Goal: Task Accomplishment & Management: Manage account settings

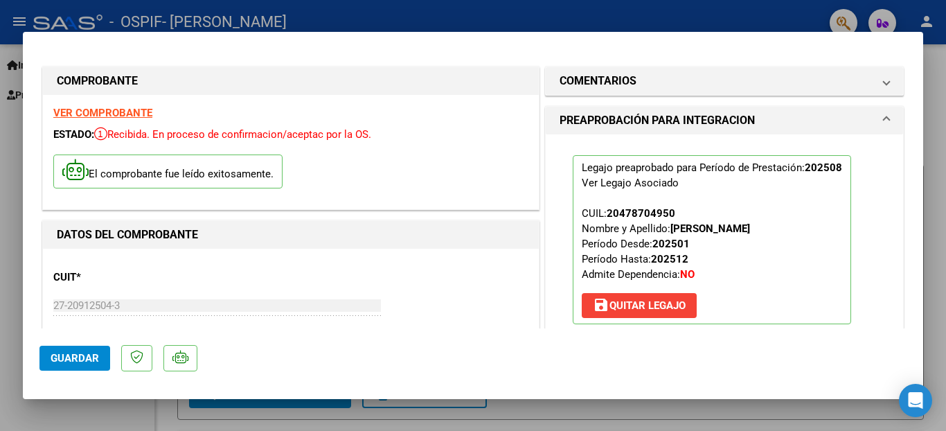
scroll to position [294, 0]
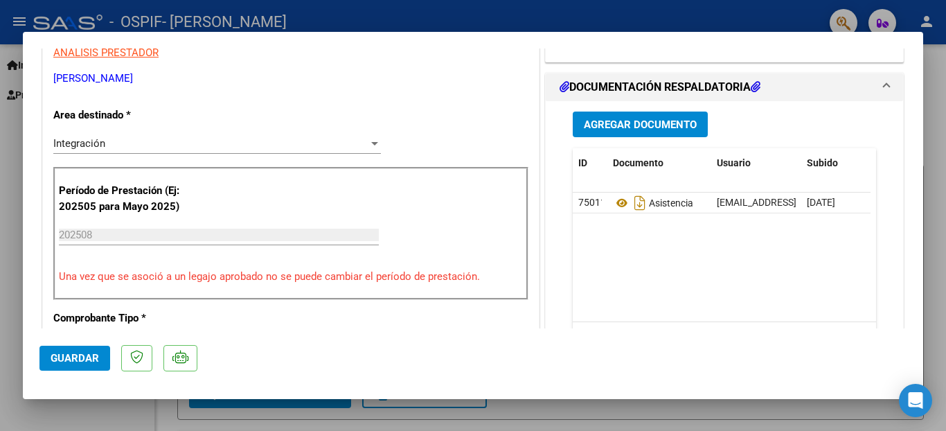
click at [97, 344] on mat-dialog-actions "Guardar" at bounding box center [472, 355] width 867 height 55
click at [93, 354] on span "Guardar" at bounding box center [75, 358] width 48 height 12
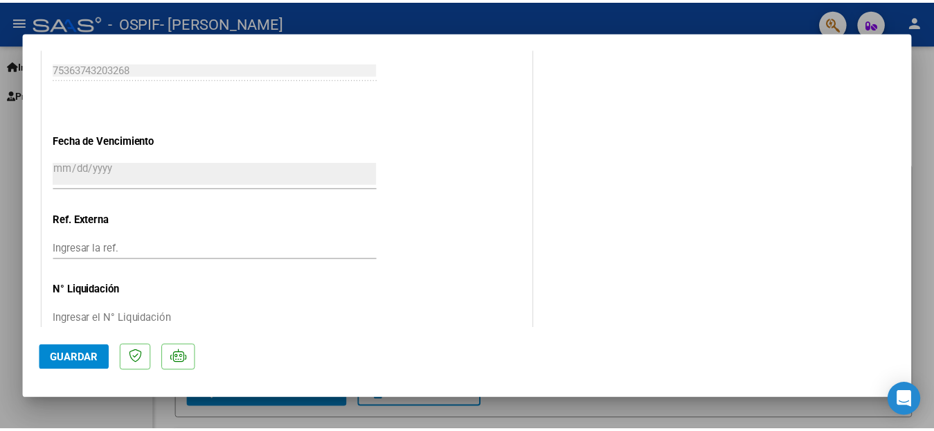
scroll to position [942, 0]
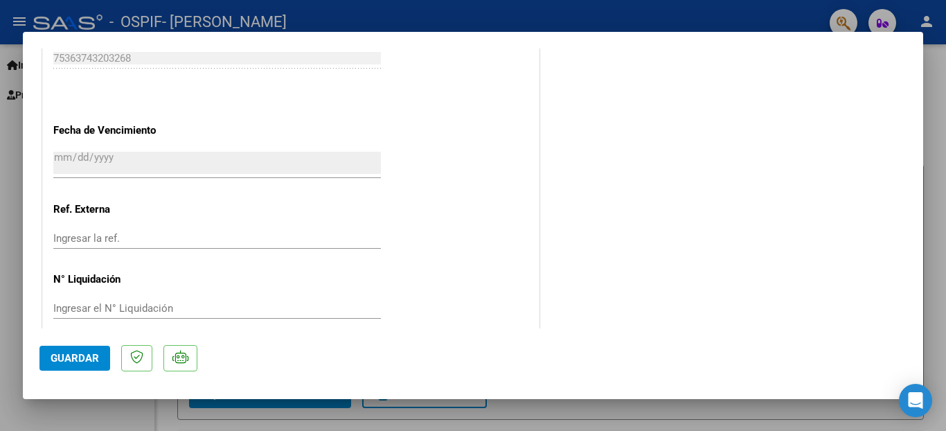
click at [89, 359] on span "Guardar" at bounding box center [75, 358] width 48 height 12
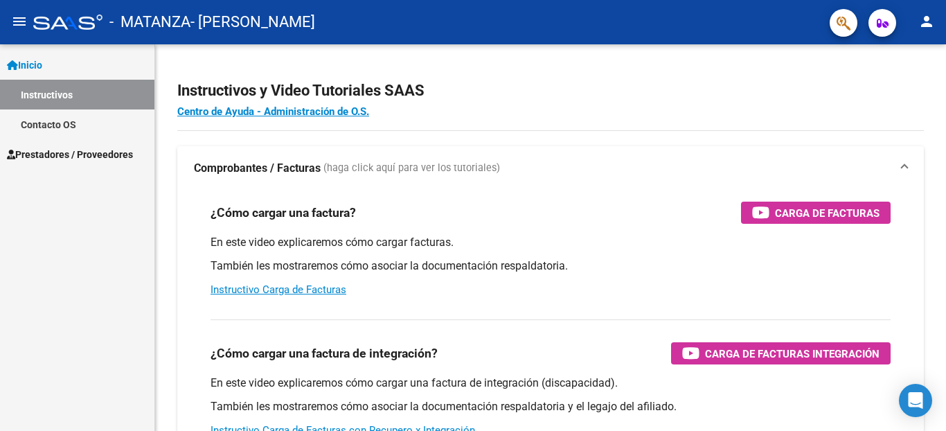
click at [926, 21] on mat-icon "person" at bounding box center [926, 21] width 17 height 17
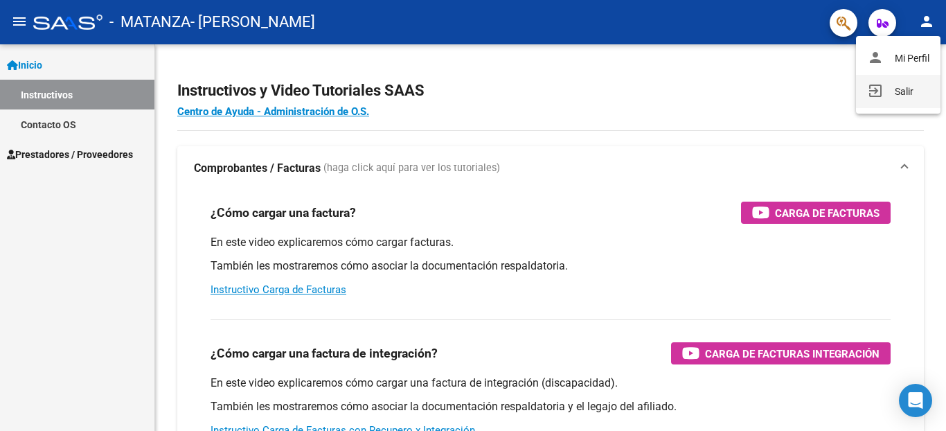
click at [912, 91] on button "exit_to_app Salir" at bounding box center [898, 91] width 84 height 33
